Goal: Obtain resource: Download file/media

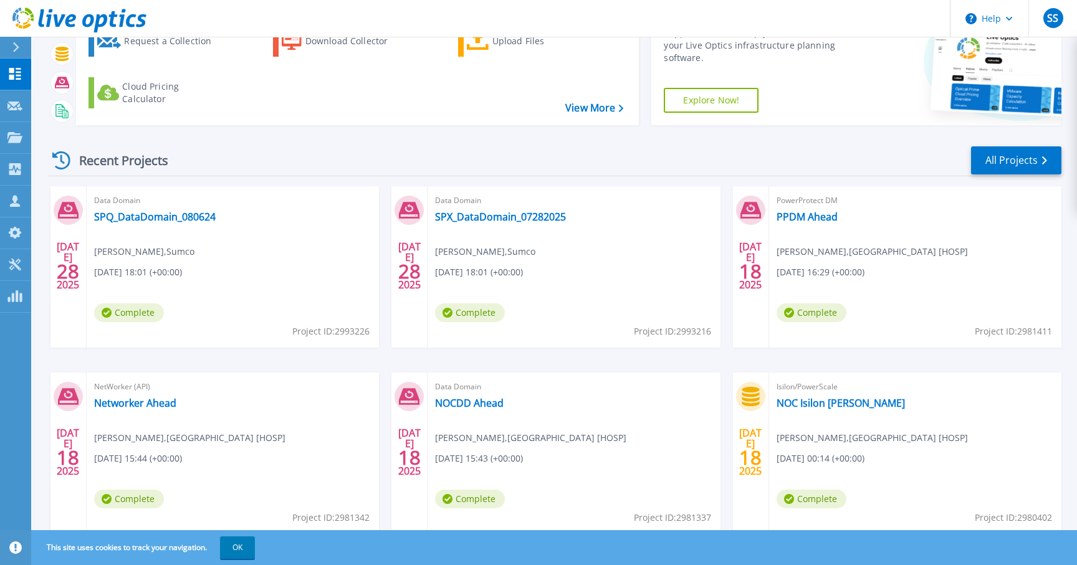
scroll to position [125, 0]
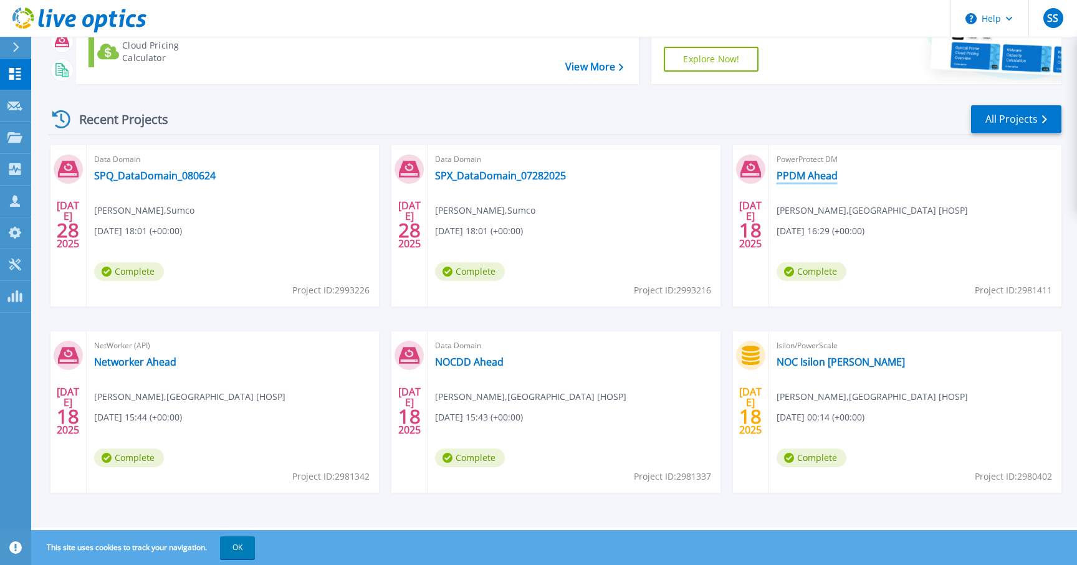
click at [818, 174] on link "PPDM Ahead" at bounding box center [806, 175] width 61 height 12
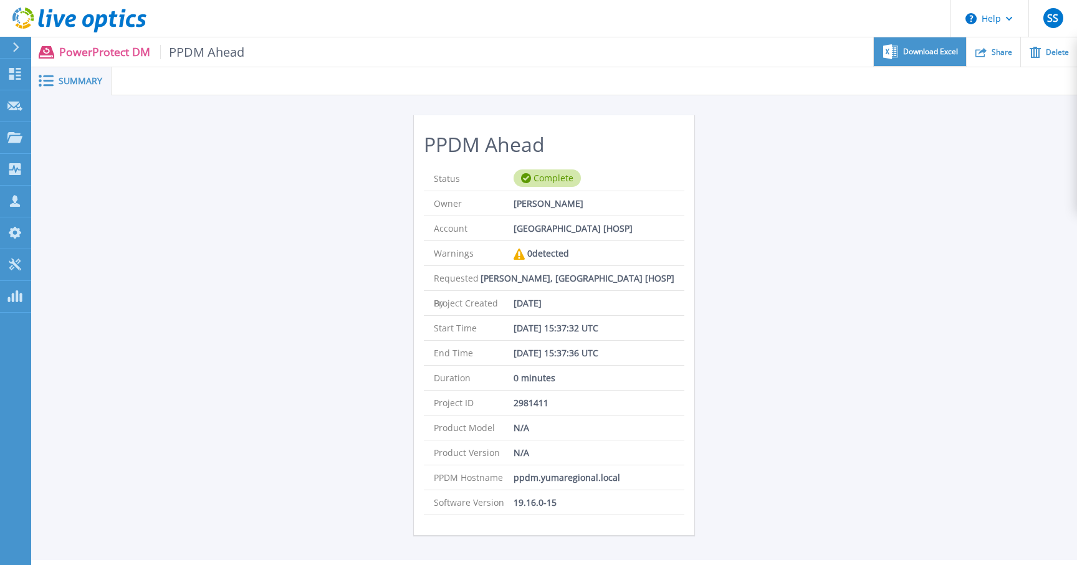
click at [937, 53] on span "Download Excel" at bounding box center [930, 51] width 55 height 7
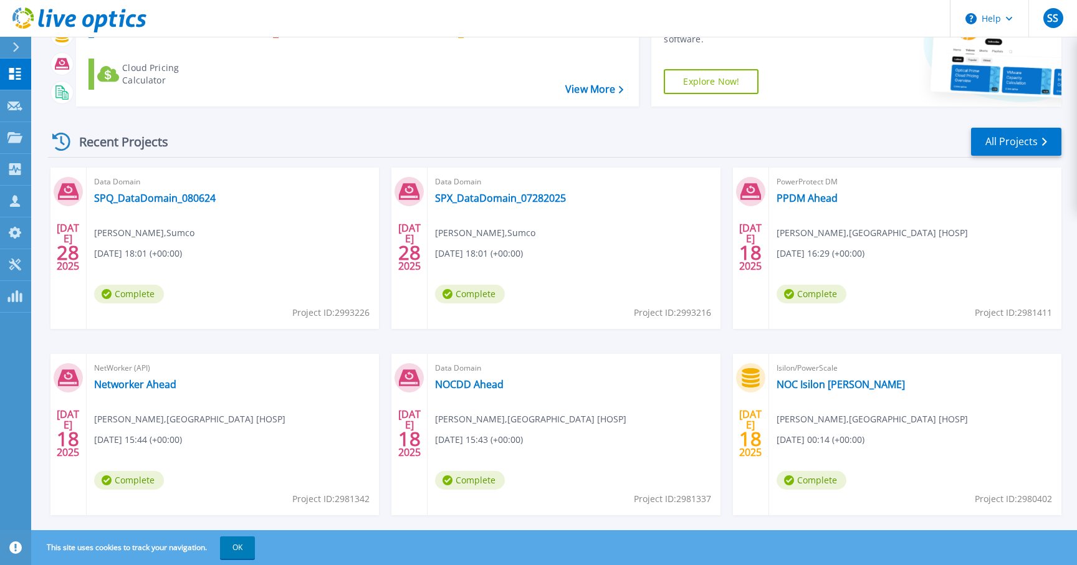
scroll to position [125, 0]
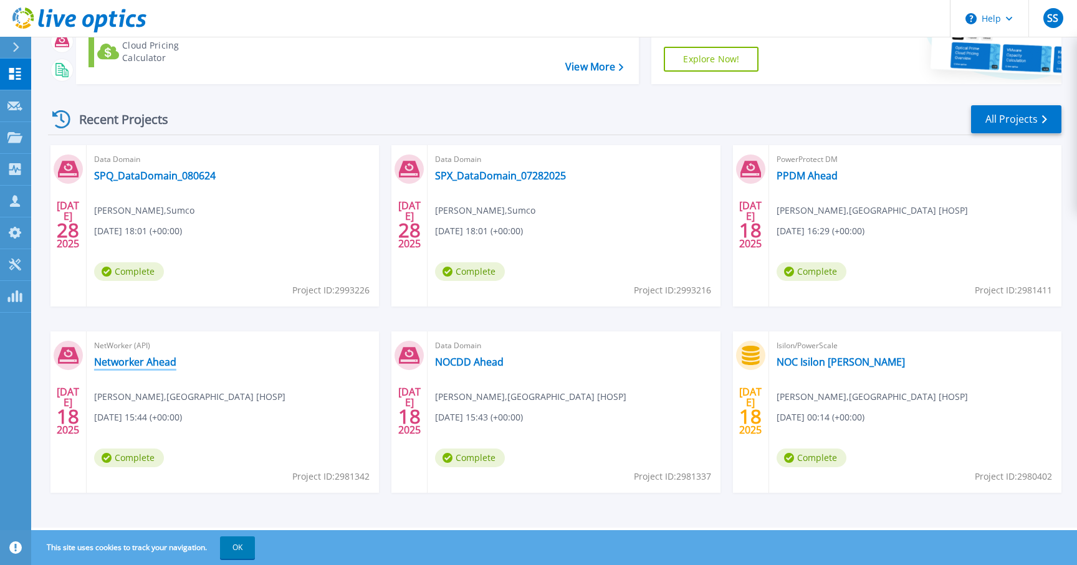
click at [154, 363] on link "Networker Ahead" at bounding box center [135, 362] width 82 height 12
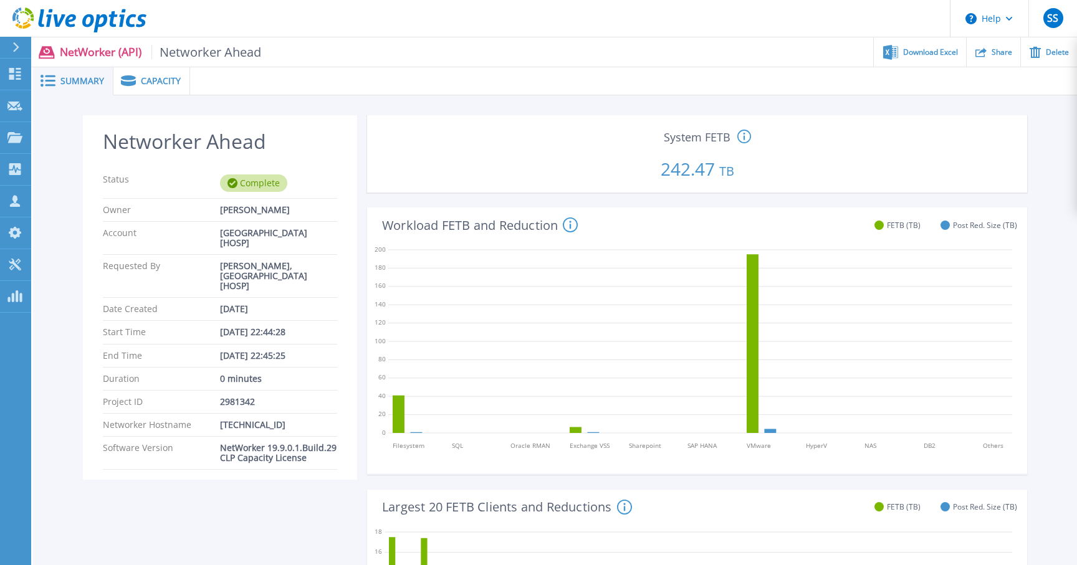
click at [171, 83] on span "Capacity" at bounding box center [161, 81] width 40 height 9
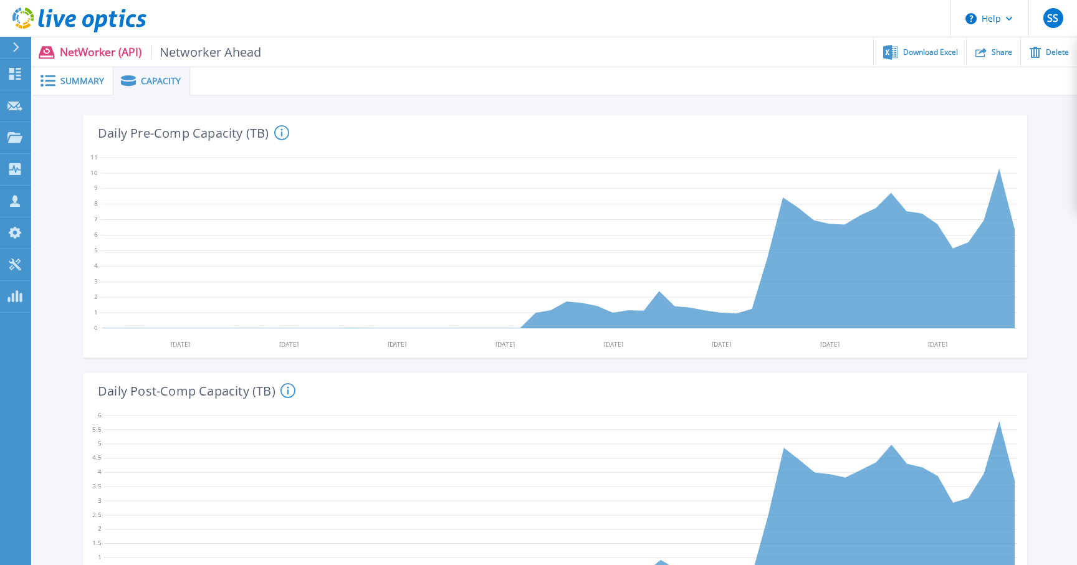
click at [79, 77] on span "Summary" at bounding box center [82, 81] width 44 height 9
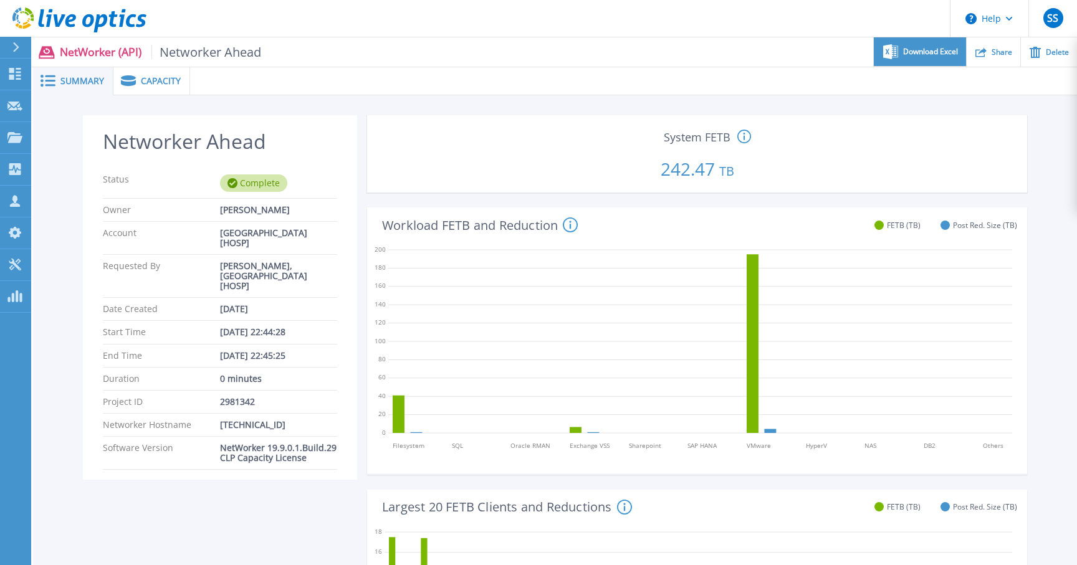
click at [930, 52] on span "Download Excel" at bounding box center [930, 51] width 55 height 7
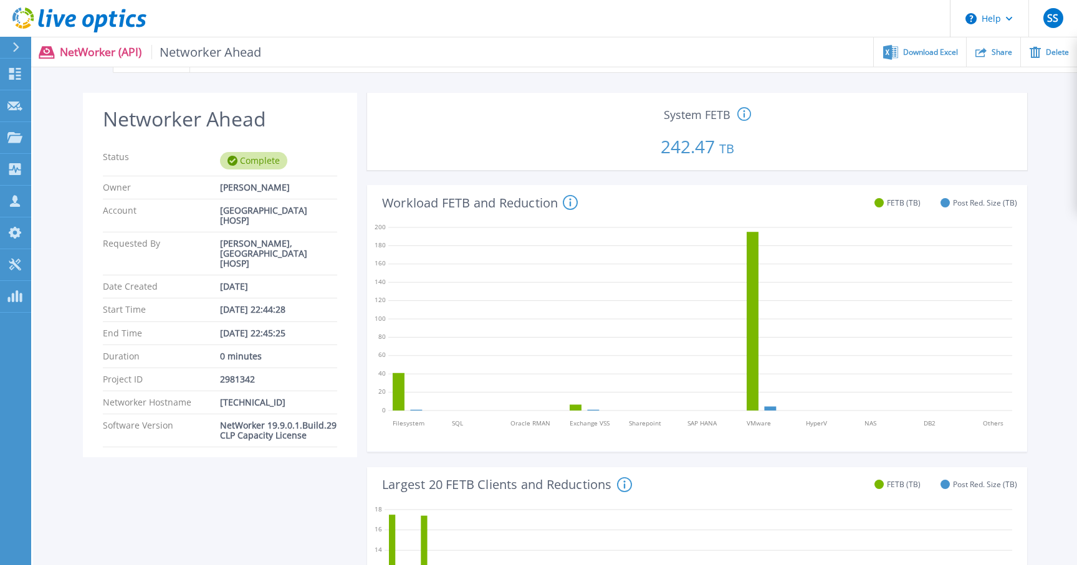
scroll to position [19, 0]
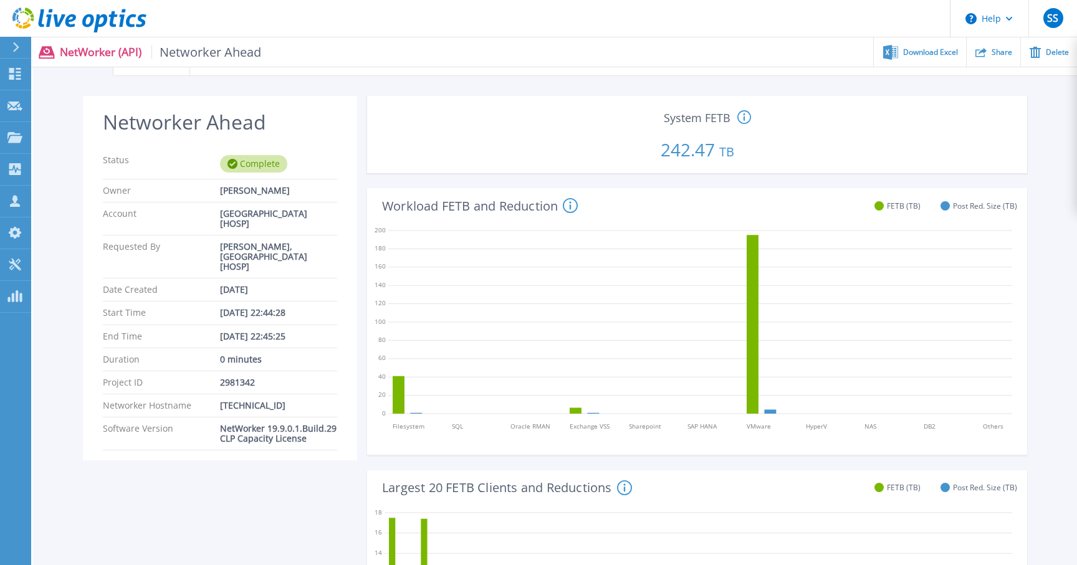
click at [973, 109] on div "System FETB This value gives the maximum Front End Terabyte value for the whole…" at bounding box center [697, 139] width 650 height 60
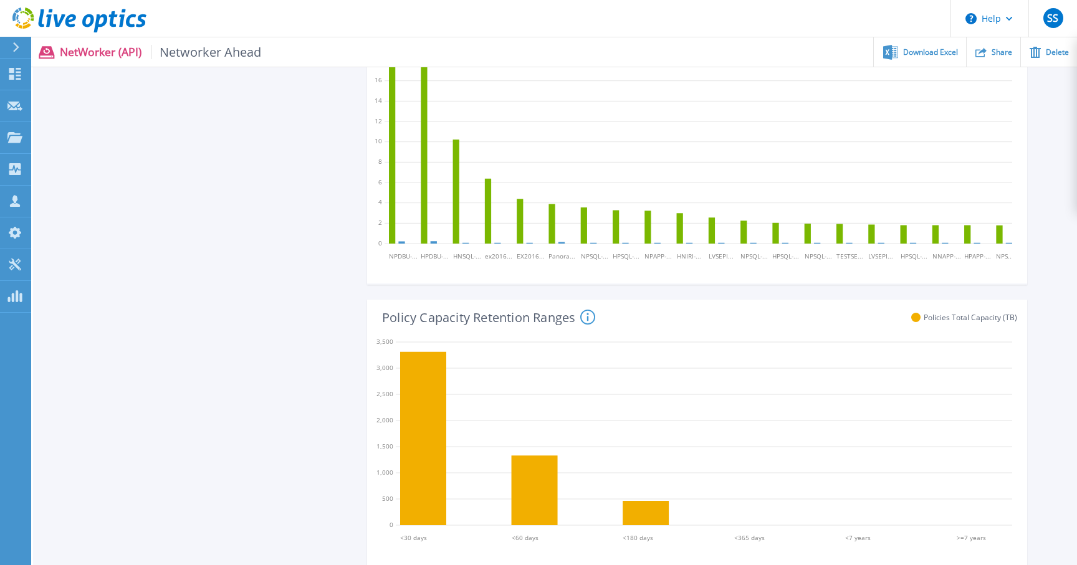
scroll to position [0, 0]
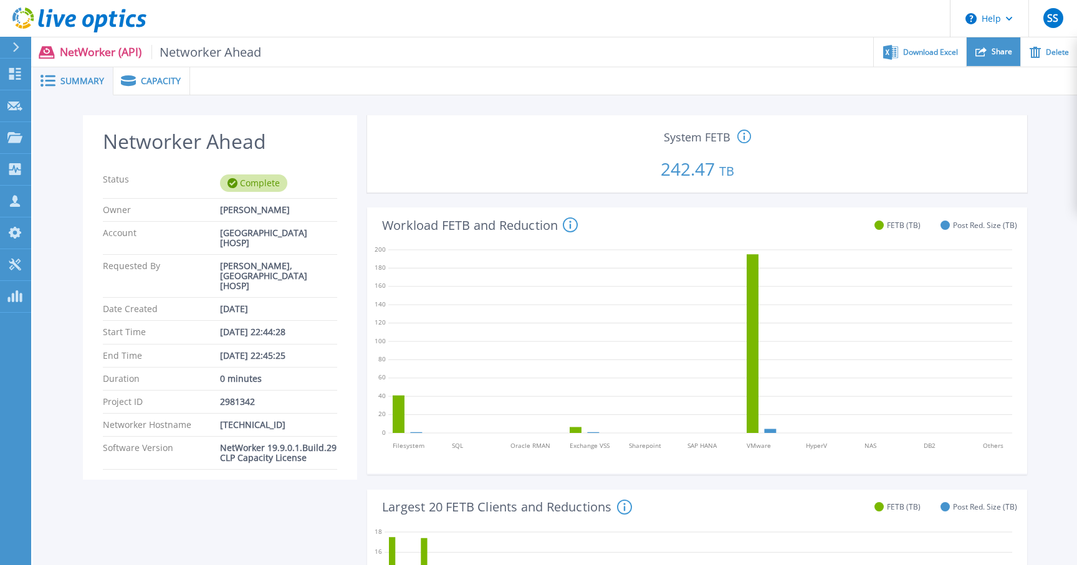
click at [985, 55] on icon at bounding box center [980, 51] width 11 height 11
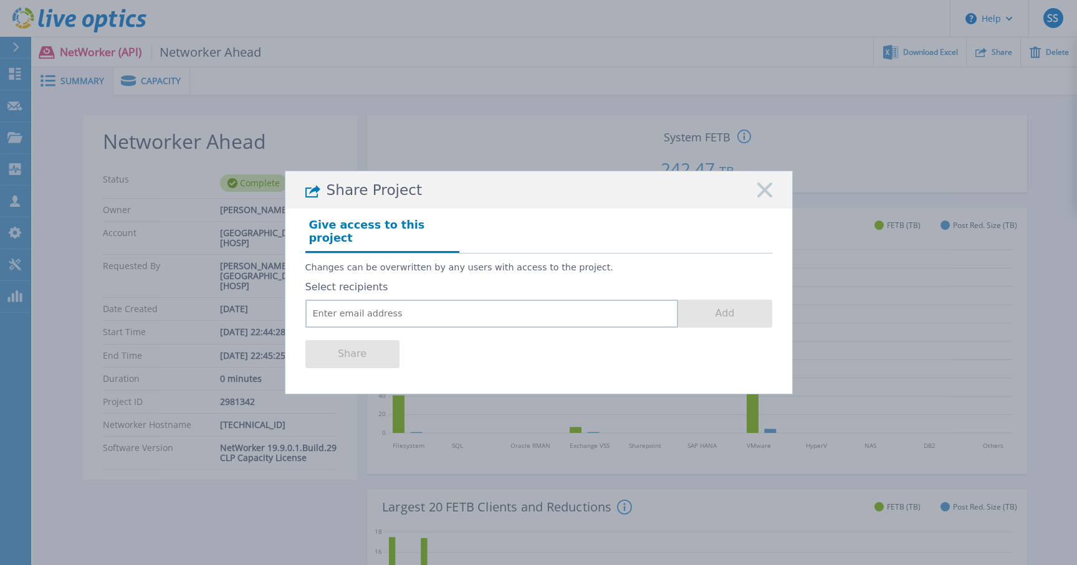
click at [768, 192] on rect at bounding box center [764, 191] width 16 height 16
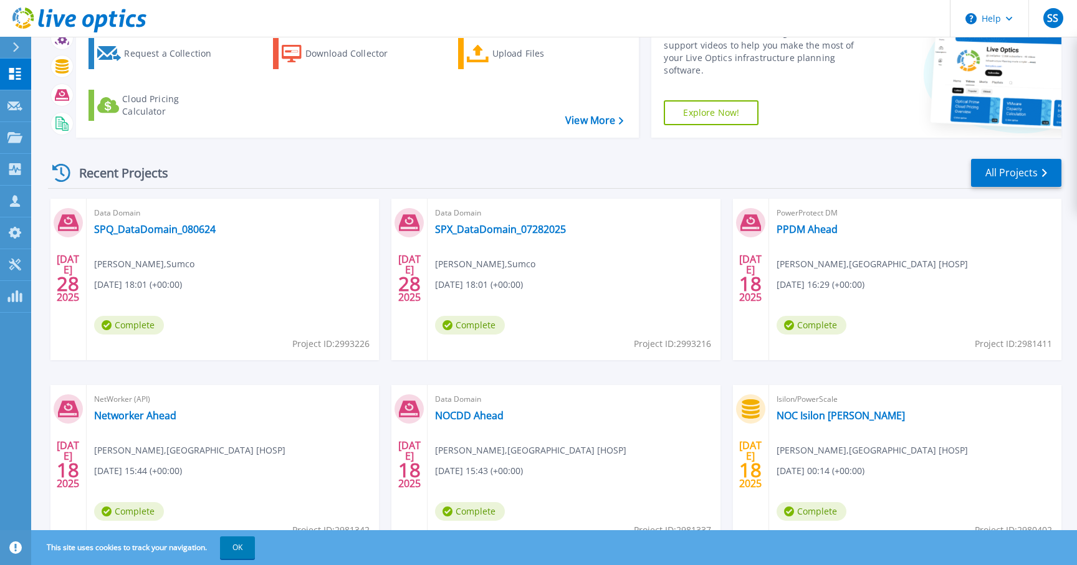
scroll to position [125, 0]
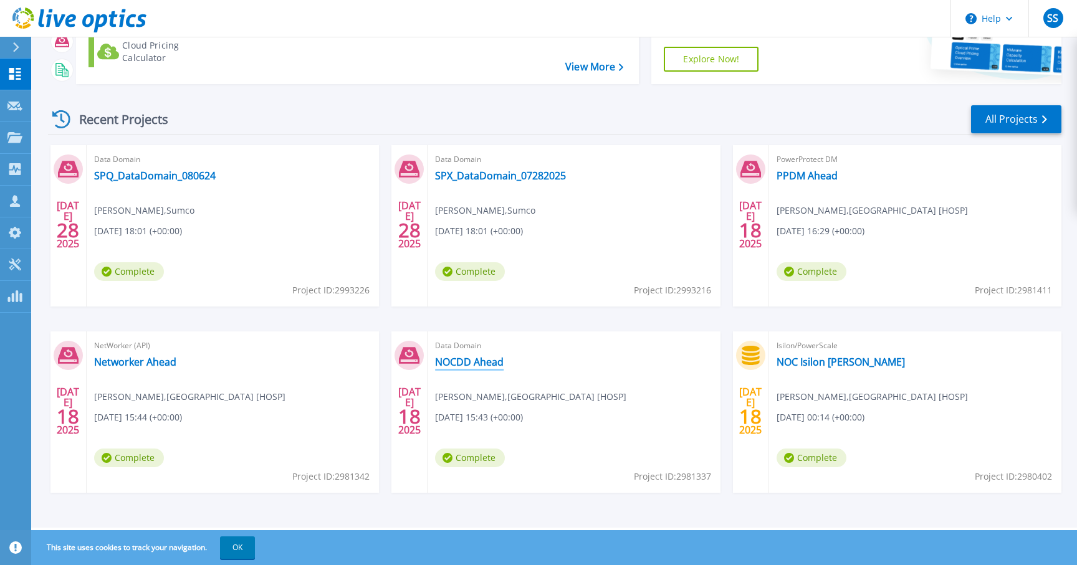
click at [477, 363] on link "NOCDD Ahead" at bounding box center [469, 362] width 69 height 12
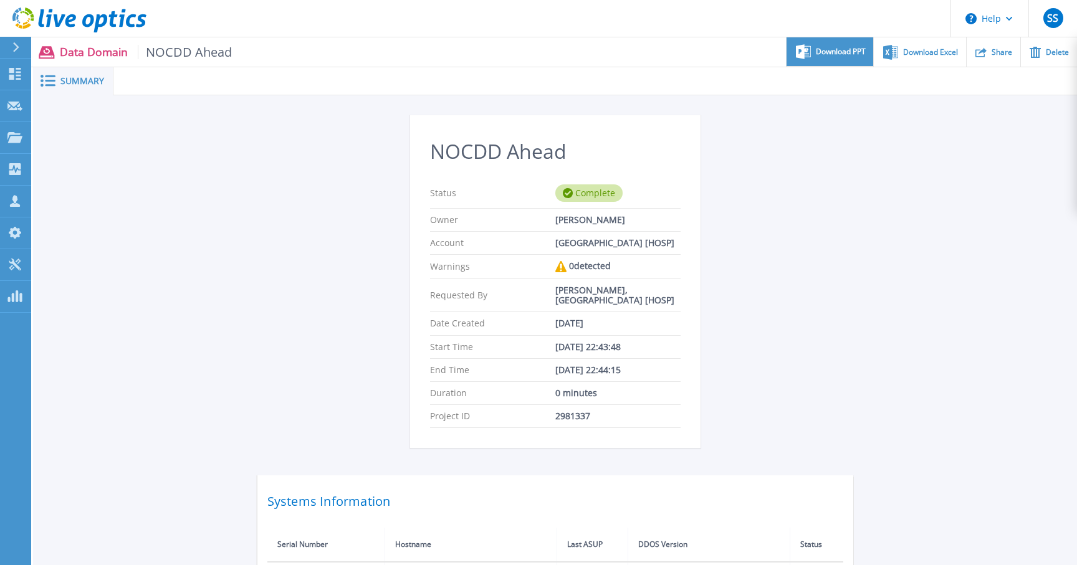
click at [847, 57] on div "Download PPT" at bounding box center [829, 51] width 87 height 29
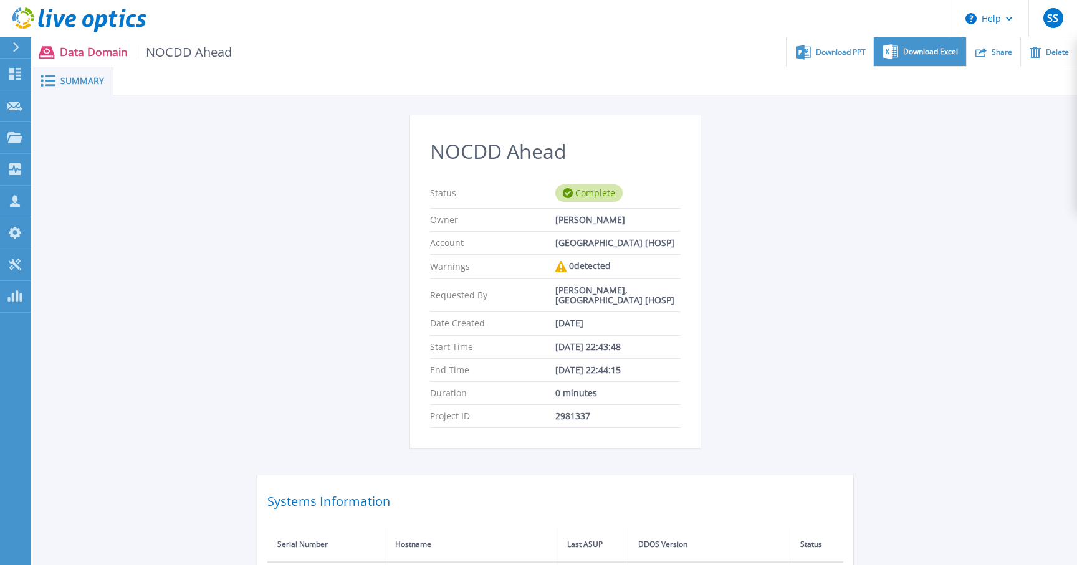
click at [957, 61] on div "Download Excel" at bounding box center [920, 51] width 92 height 29
